Goal: Transaction & Acquisition: Purchase product/service

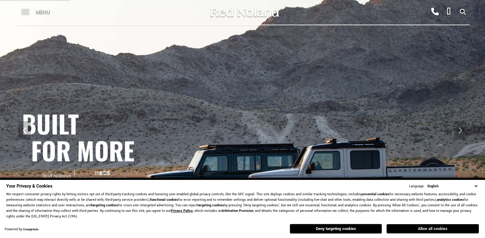
click at [434, 228] on button "Allow all cookies" at bounding box center [432, 228] width 92 height 9
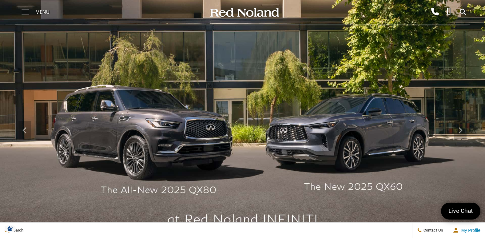
click at [27, 13] on span at bounding box center [26, 12] width 8 height 25
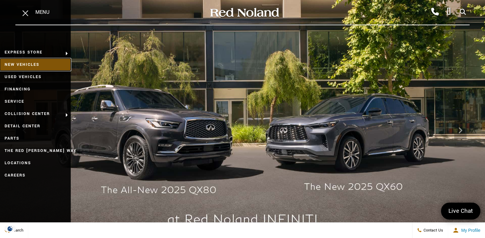
click at [27, 66] on link "New Vehicles" at bounding box center [35, 64] width 71 height 12
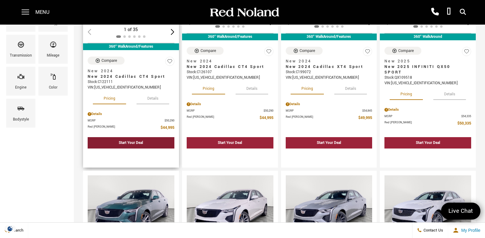
scroll to position [61, 0]
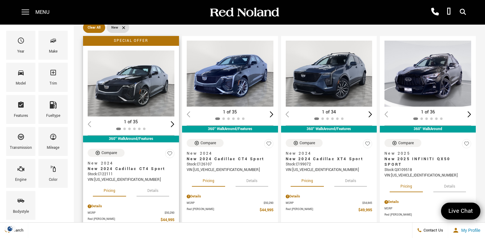
click at [143, 85] on img "1 / 2" at bounding box center [132, 83] width 88 height 66
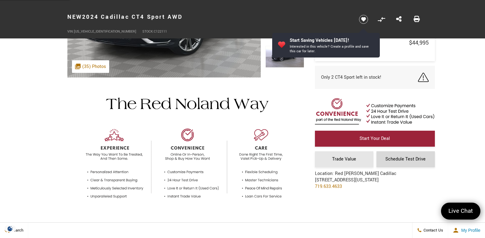
scroll to position [9, 0]
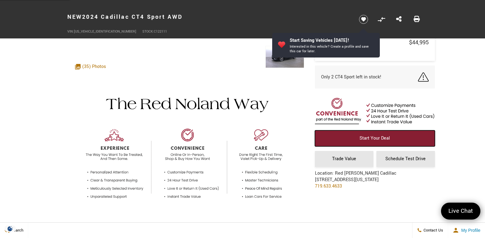
click at [375, 139] on span "Start Your Deal" at bounding box center [374, 138] width 30 height 6
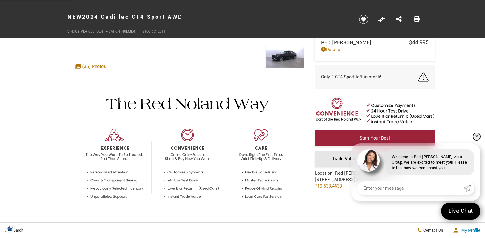
click at [477, 136] on link "✕" at bounding box center [476, 136] width 7 height 7
